Goal: Task Accomplishment & Management: Complete application form

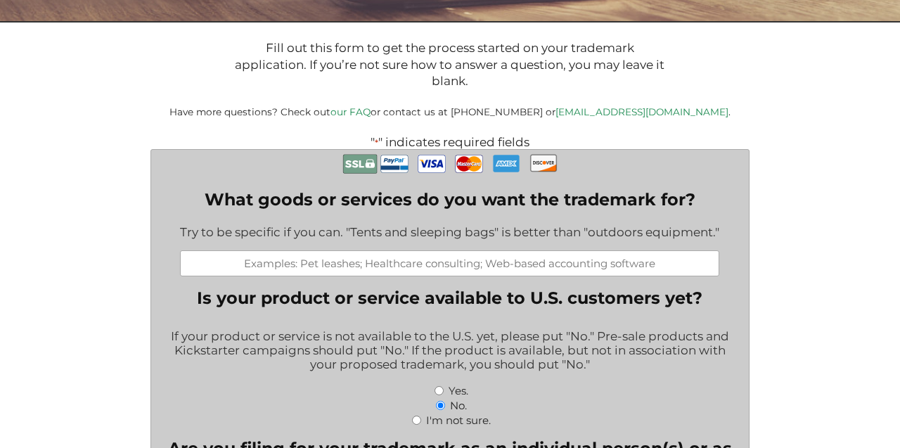
scroll to position [231, 0]
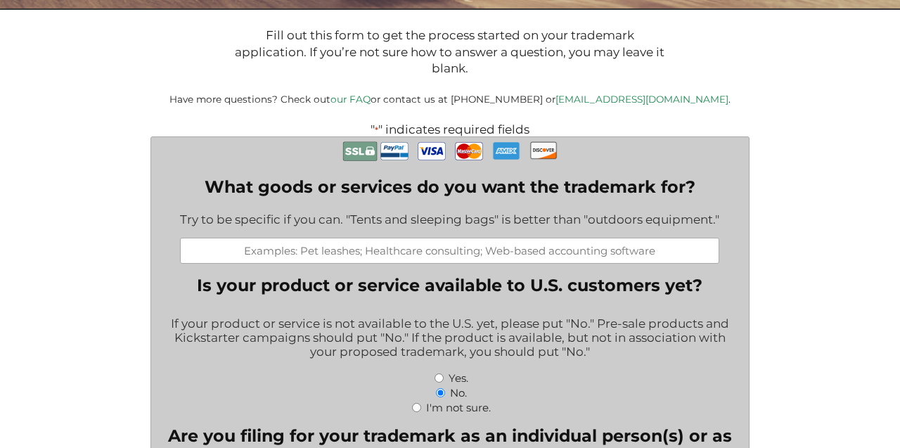
click at [319, 233] on div "Try to be specific if you can. "Tents and sleeping bags" is better than "outdoo…" at bounding box center [449, 220] width 539 height 34
click at [319, 248] on input "What goods or services do you want the trademark for?" at bounding box center [449, 251] width 539 height 26
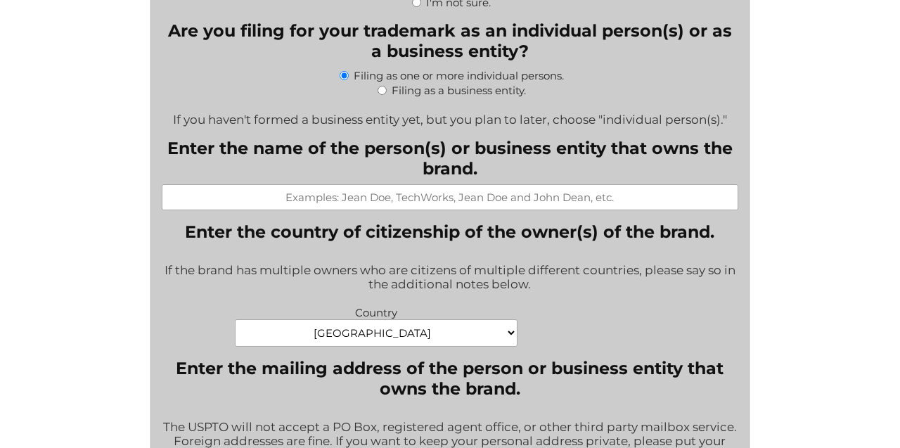
scroll to position [636, 0]
type input "large scale music festival"
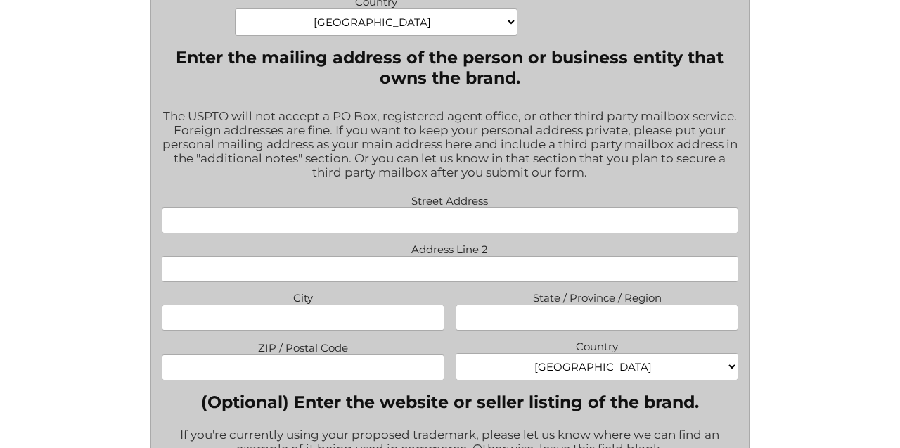
scroll to position [950, 0]
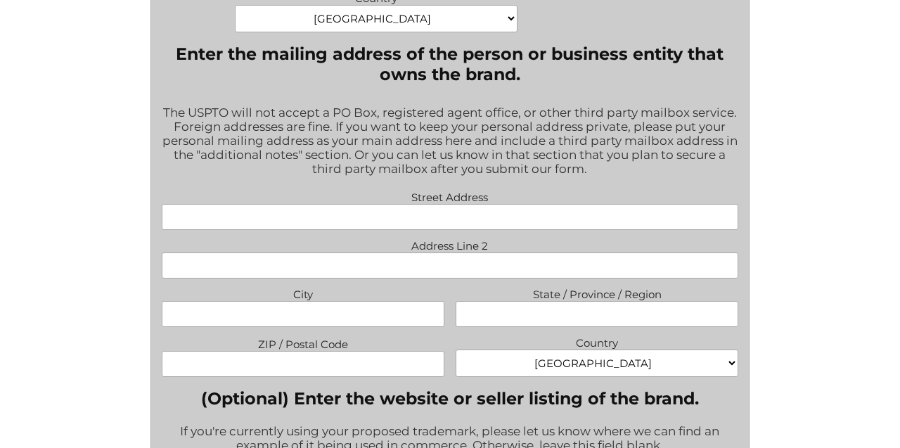
type input "[PERSON_NAME]"
type input "[STREET_ADDRESS]"
type input "[GEOGRAPHIC_DATA]"
type input "CA"
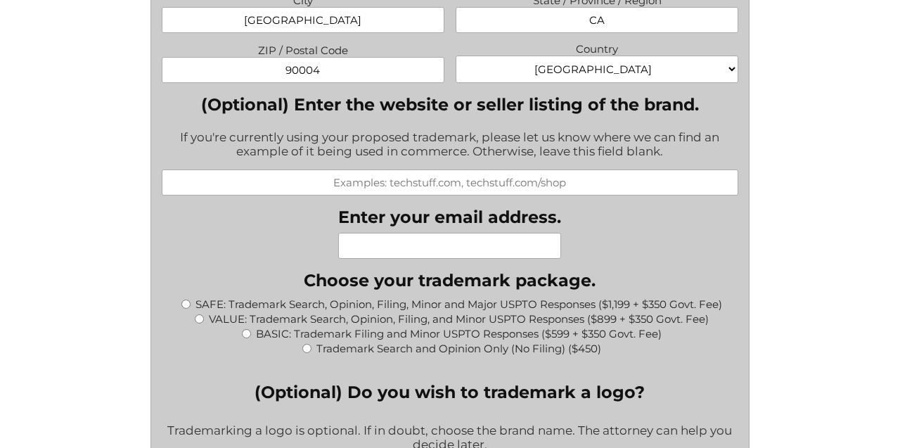
scroll to position [1308, 0]
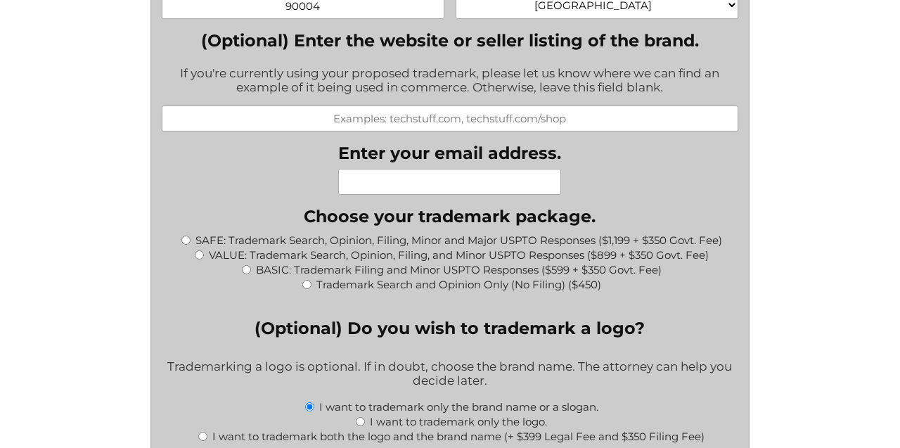
type input "90004"
click at [590, 70] on div "If you're currently using your proposed trademark, please let us know where we …" at bounding box center [450, 81] width 577 height 49
click at [562, 105] on input "(Optional) Enter the website or seller listing of the brand." at bounding box center [450, 118] width 577 height 26
type input "Instagram"
paste input "[URL][DOMAIN_NAME]"
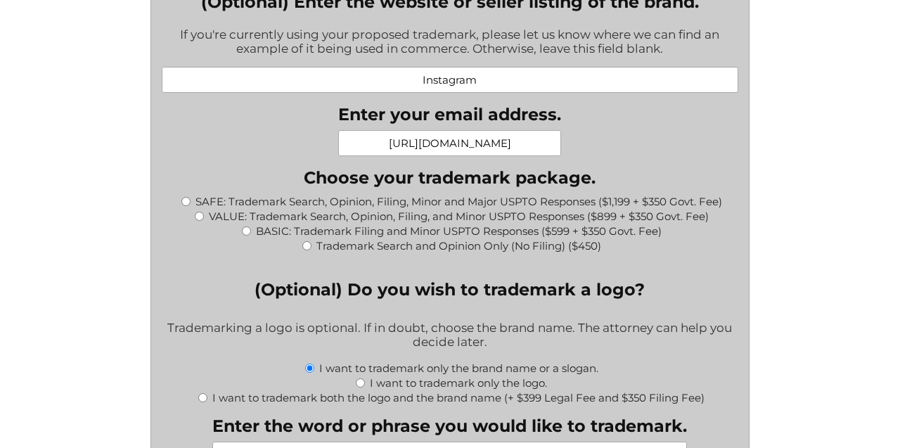
scroll to position [1364, 0]
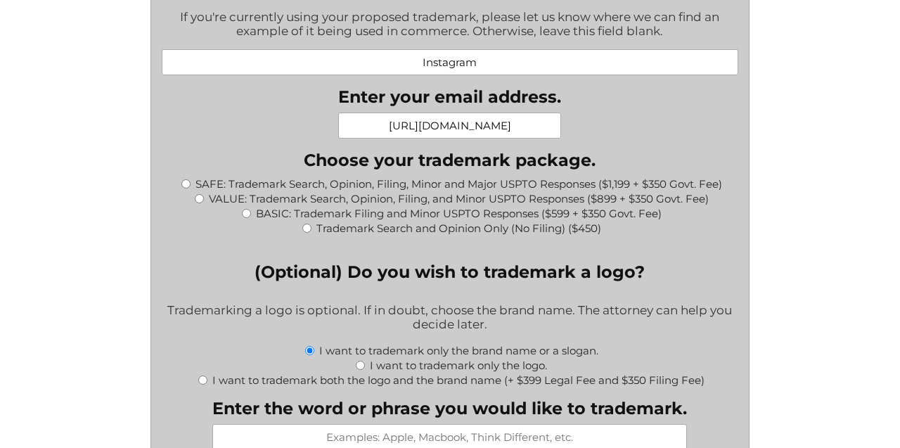
type input "[URL][DOMAIN_NAME]"
click at [246, 209] on input "BASIC: Trademark Filing and Minor USPTO Responses ($599 + $350 Govt. Fee)" at bounding box center [246, 213] width 9 height 9
radio input "true"
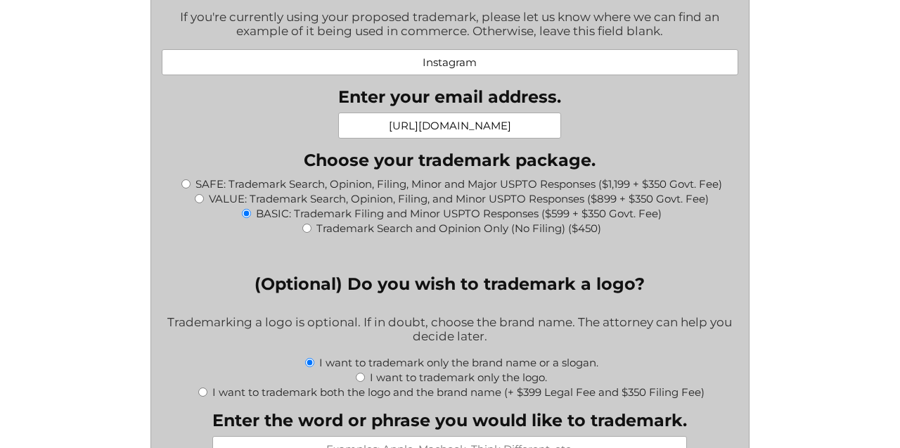
type input "$949.00"
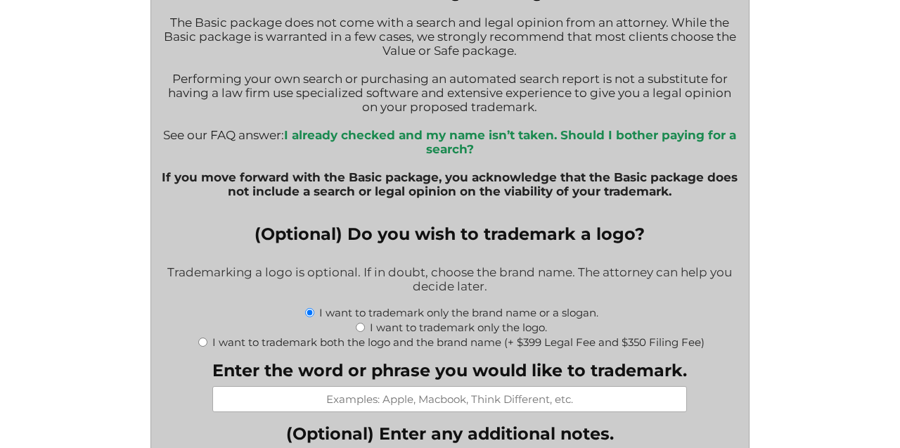
scroll to position [1765, 0]
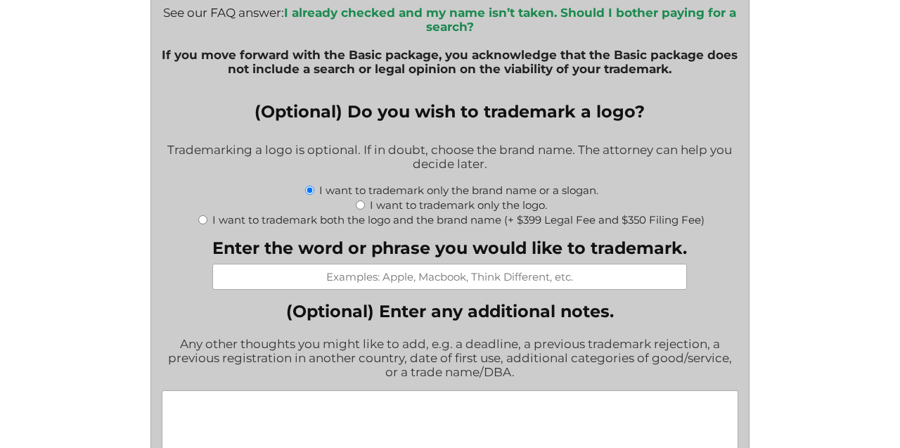
click at [463, 269] on input "Enter the word or phrase you would like to trademark." at bounding box center [449, 277] width 475 height 26
click at [473, 267] on input "PerimenopauseaPalooza" at bounding box center [449, 277] width 475 height 26
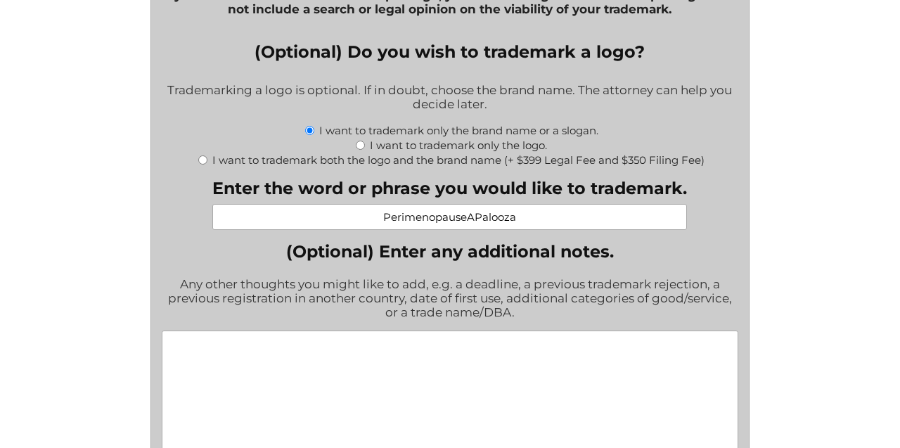
scroll to position [1846, 0]
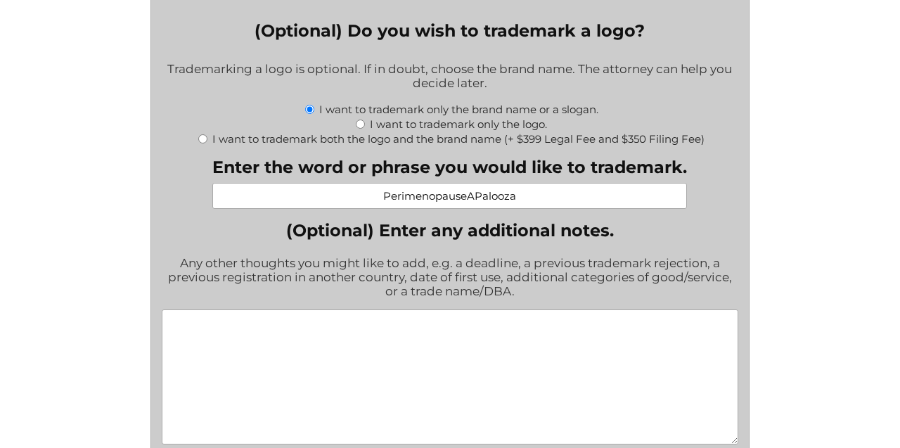
type input "PerimenopauseAPalooza"
click at [455, 313] on textarea "(Optional) Enter any additional notes." at bounding box center [450, 376] width 577 height 135
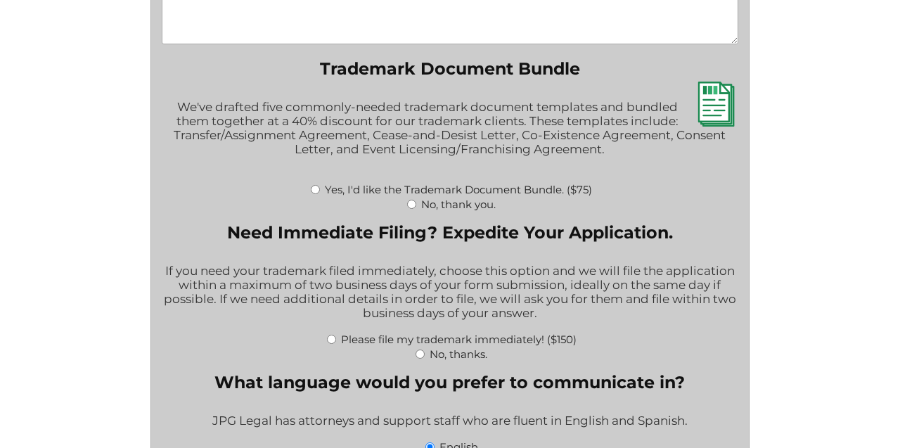
scroll to position [2246, 0]
type textarea "First date of use was [DATE], on my Instagram page @thegarbagemom. I've been po…"
click at [413, 200] on input "No, thank you." at bounding box center [411, 204] width 9 height 9
radio input "true"
click at [419, 349] on input "No, thanks." at bounding box center [420, 353] width 9 height 9
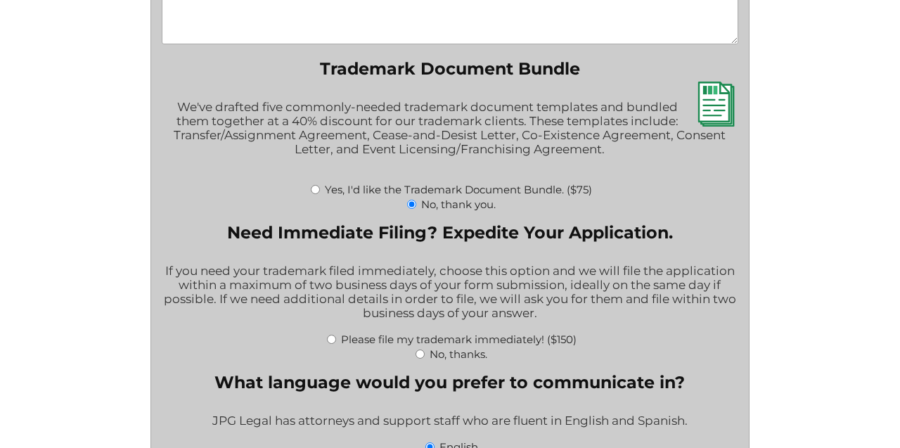
radio input "true"
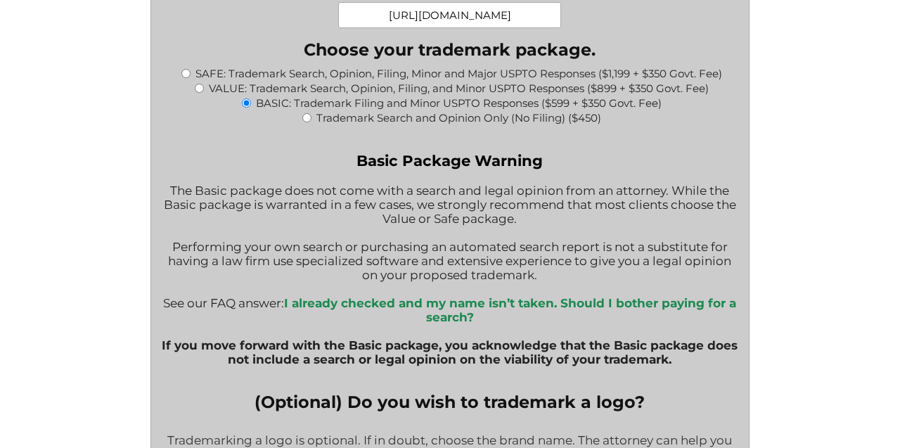
scroll to position [1420, 0]
